Goal: Task Accomplishment & Management: Manage account settings

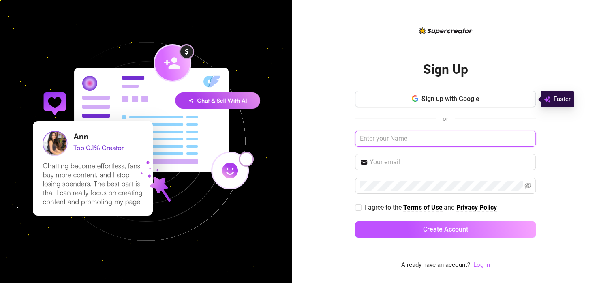
click at [404, 139] on input "text" at bounding box center [445, 138] width 181 height 16
type input "[EMAIL_ADDRESS][DOMAIN_NAME]"
drag, startPoint x: 455, startPoint y: 138, endPoint x: 357, endPoint y: 138, distance: 98.0
click at [357, 138] on input "[EMAIL_ADDRESS][DOMAIN_NAME]" at bounding box center [445, 138] width 181 height 16
click at [482, 263] on link "Log In" at bounding box center [481, 264] width 17 height 7
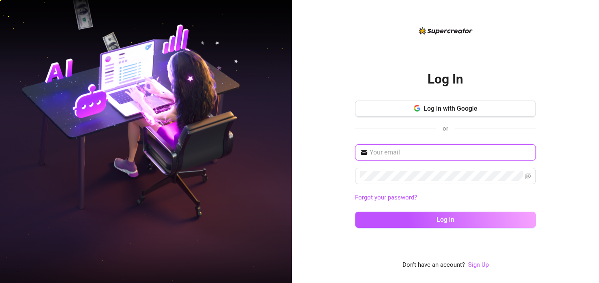
click at [403, 155] on input "text" at bounding box center [449, 152] width 161 height 10
paste input "[EMAIL_ADDRESS][DOMAIN_NAME]"
type input "[EMAIL_ADDRESS][DOMAIN_NAME]"
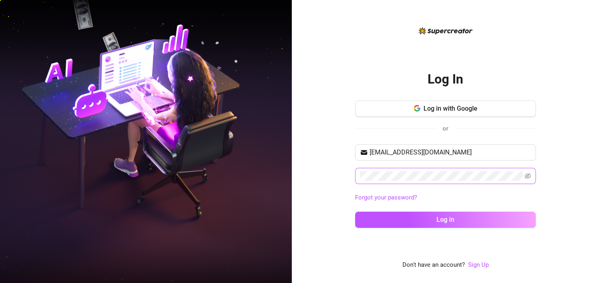
click at [528, 170] on span at bounding box center [445, 176] width 181 height 16
click at [528, 178] on icon "eye-invisible" at bounding box center [527, 176] width 6 height 6
click at [355, 211] on button "Log in" at bounding box center [445, 219] width 181 height 16
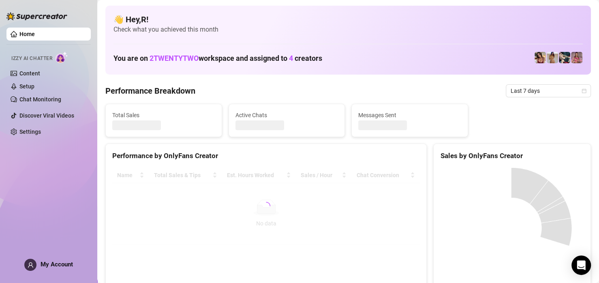
click at [252, 225] on div at bounding box center [265, 205] width 307 height 77
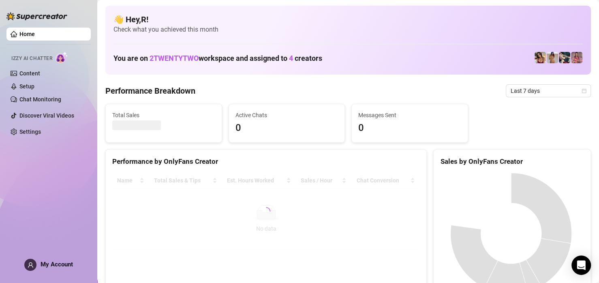
click at [35, 33] on link "Home" at bounding box center [26, 34] width 15 height 6
